Goal: Task Accomplishment & Management: Manage account settings

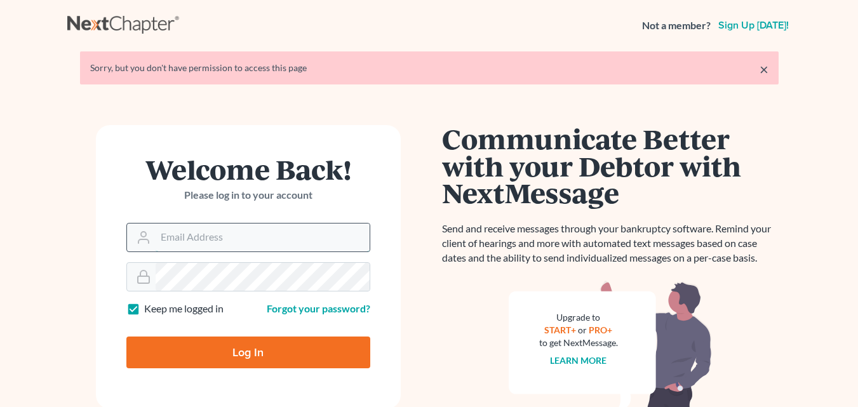
click at [337, 234] on input "Email Address" at bounding box center [263, 238] width 214 height 28
type input "[PERSON_NAME][EMAIL_ADDRESS][DOMAIN_NAME]"
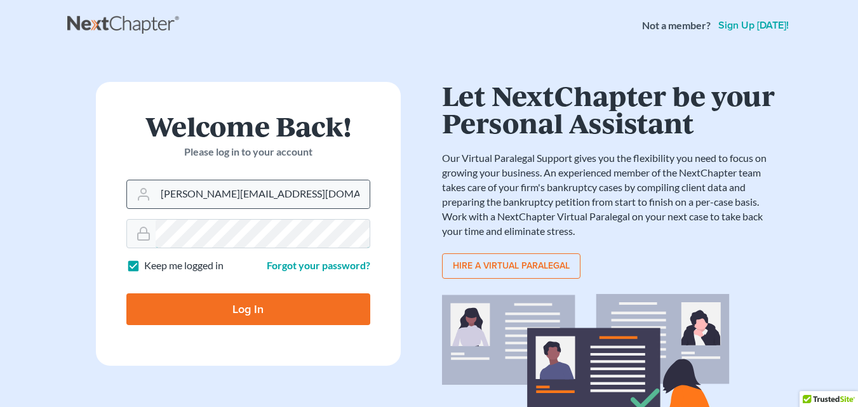
click at [126, 293] on input "Log In" at bounding box center [248, 309] width 244 height 32
type input "Thinking..."
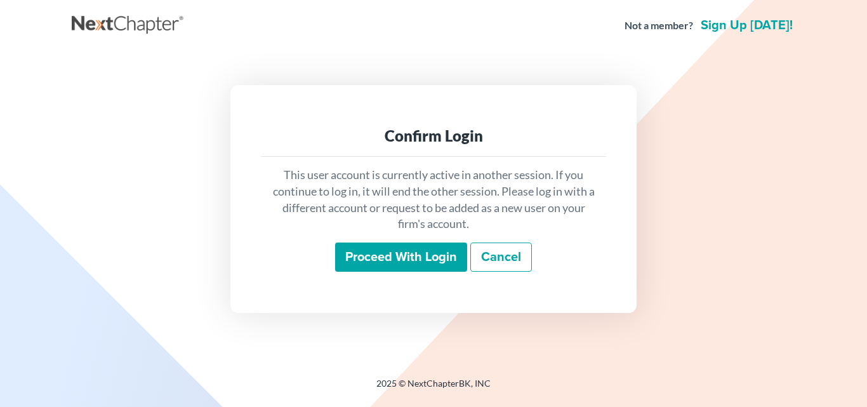
click at [418, 269] on input "Proceed with login" at bounding box center [401, 257] width 132 height 29
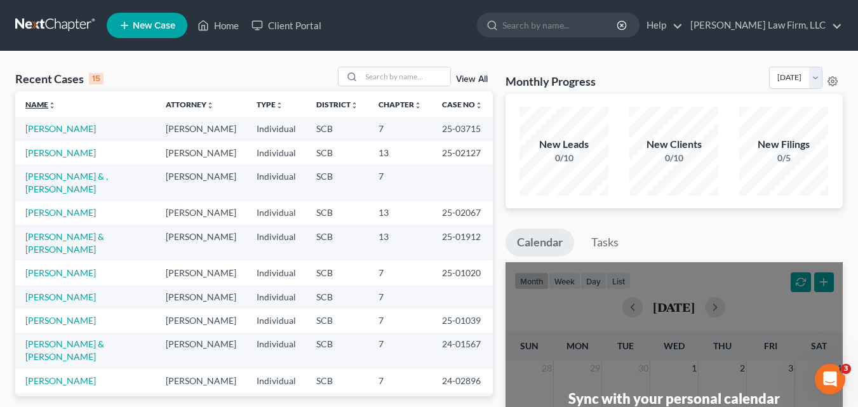
click at [41, 105] on link "Name unfold_more expand_more expand_less" at bounding box center [40, 105] width 30 height 10
